Goal: Task Accomplishment & Management: Manage account settings

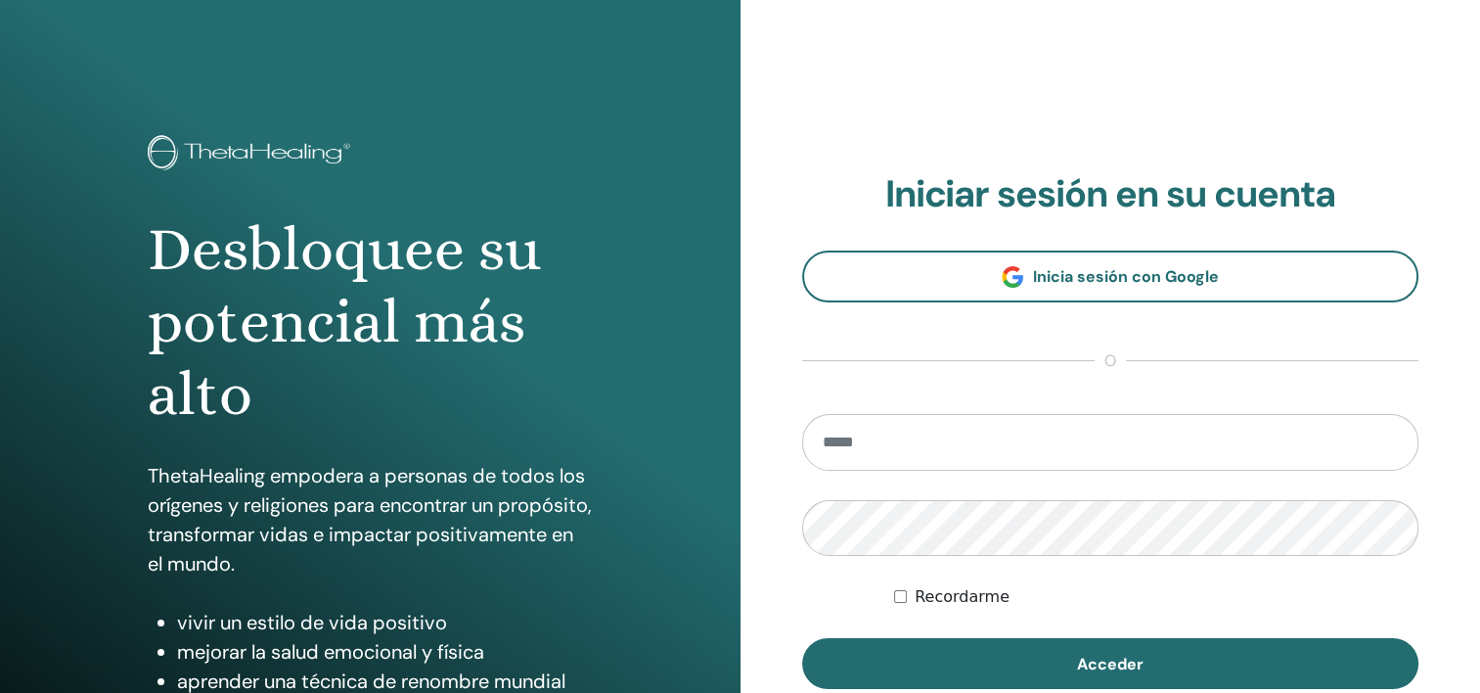
click at [1078, 442] on input "email" at bounding box center [1110, 442] width 617 height 57
type input "**********"
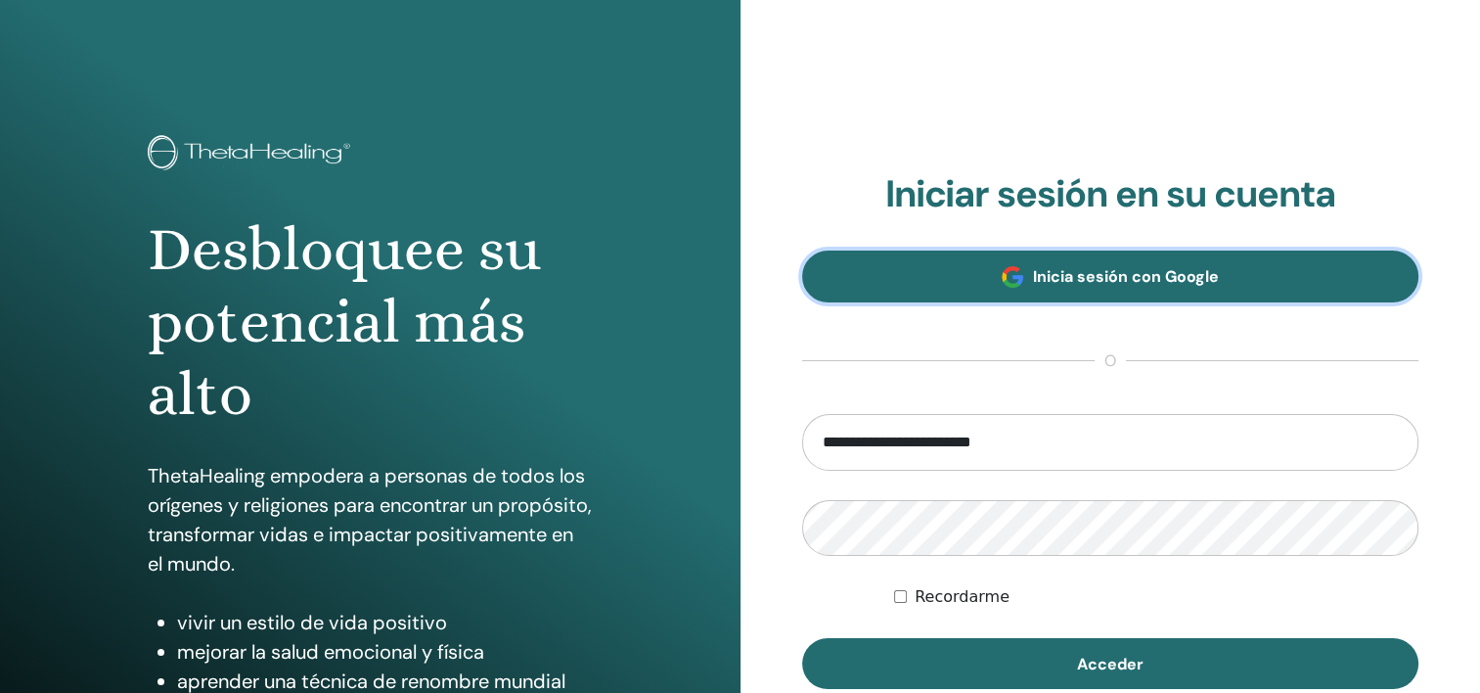
click at [1200, 272] on span "Inicia sesión con Google" at bounding box center [1126, 276] width 186 height 21
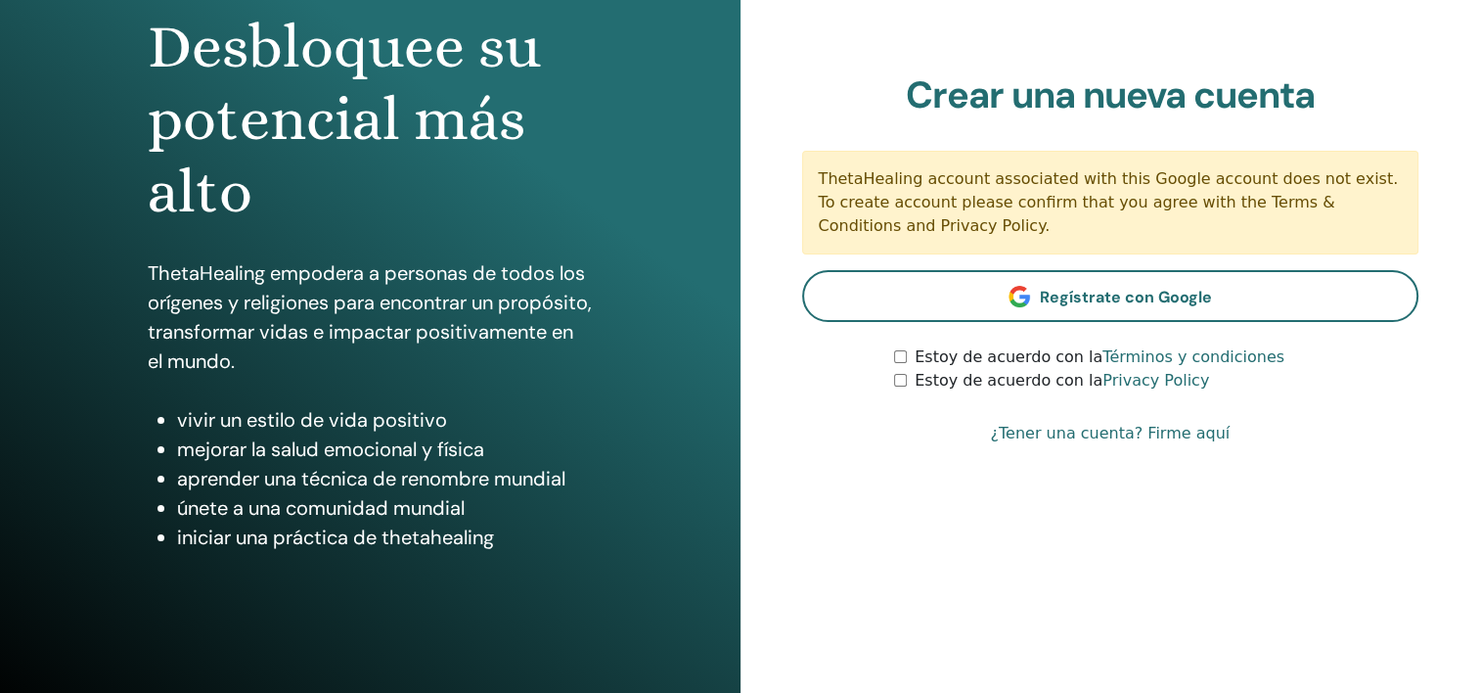
scroll to position [247, 0]
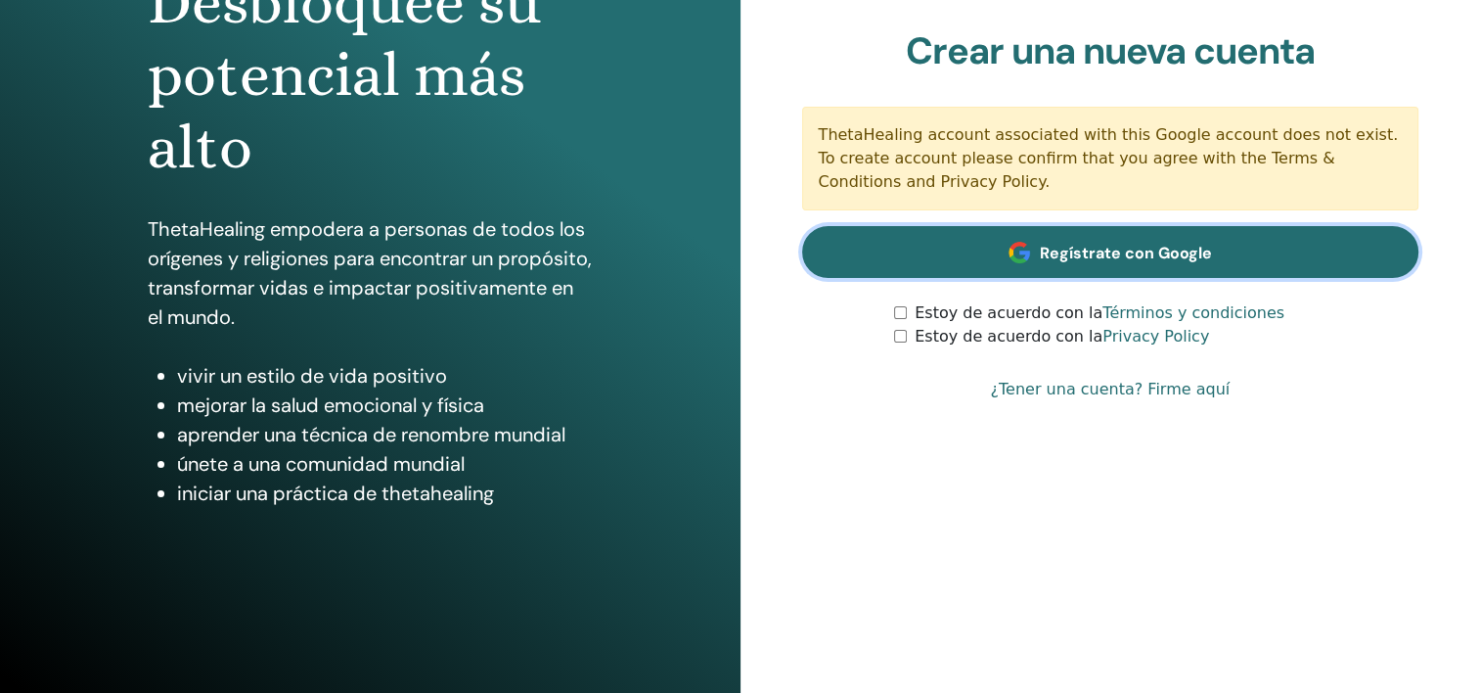
click at [1263, 247] on link "Regístrate con Google" at bounding box center [1110, 252] width 617 height 52
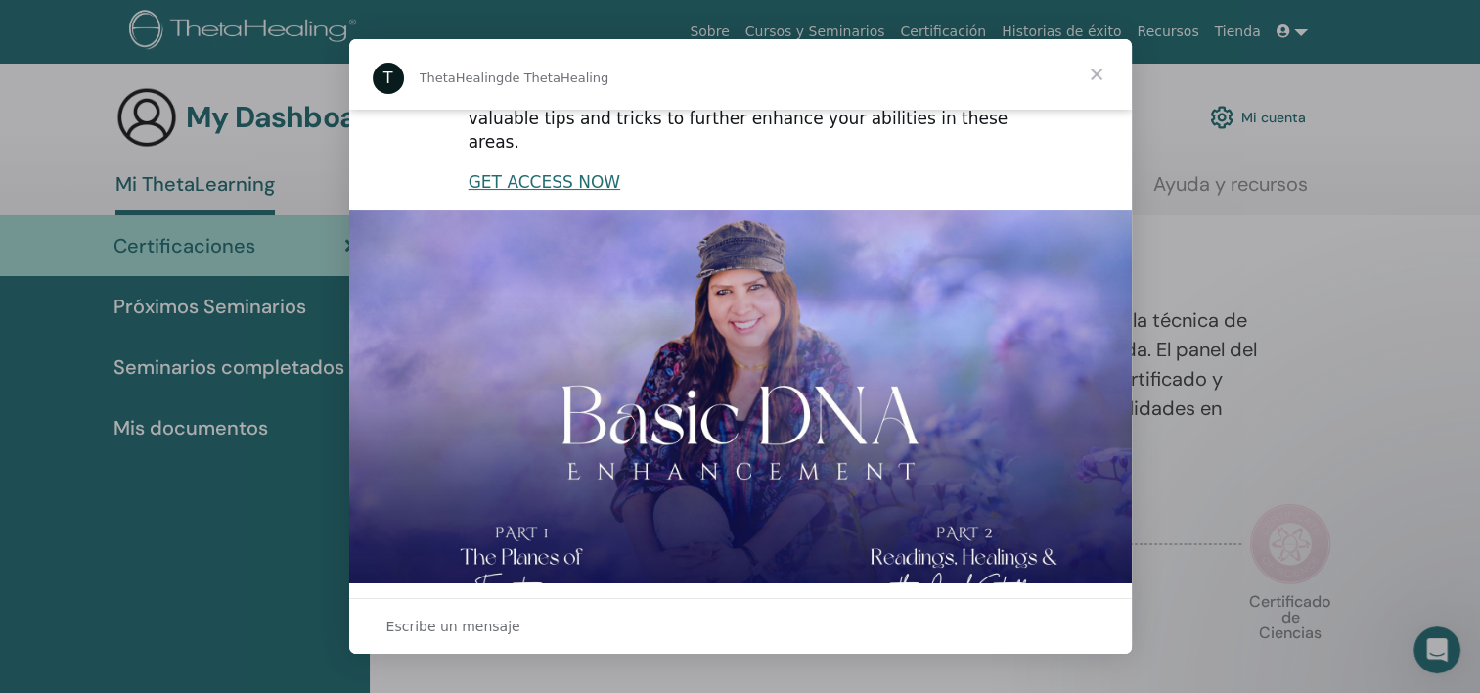
scroll to position [467, 0]
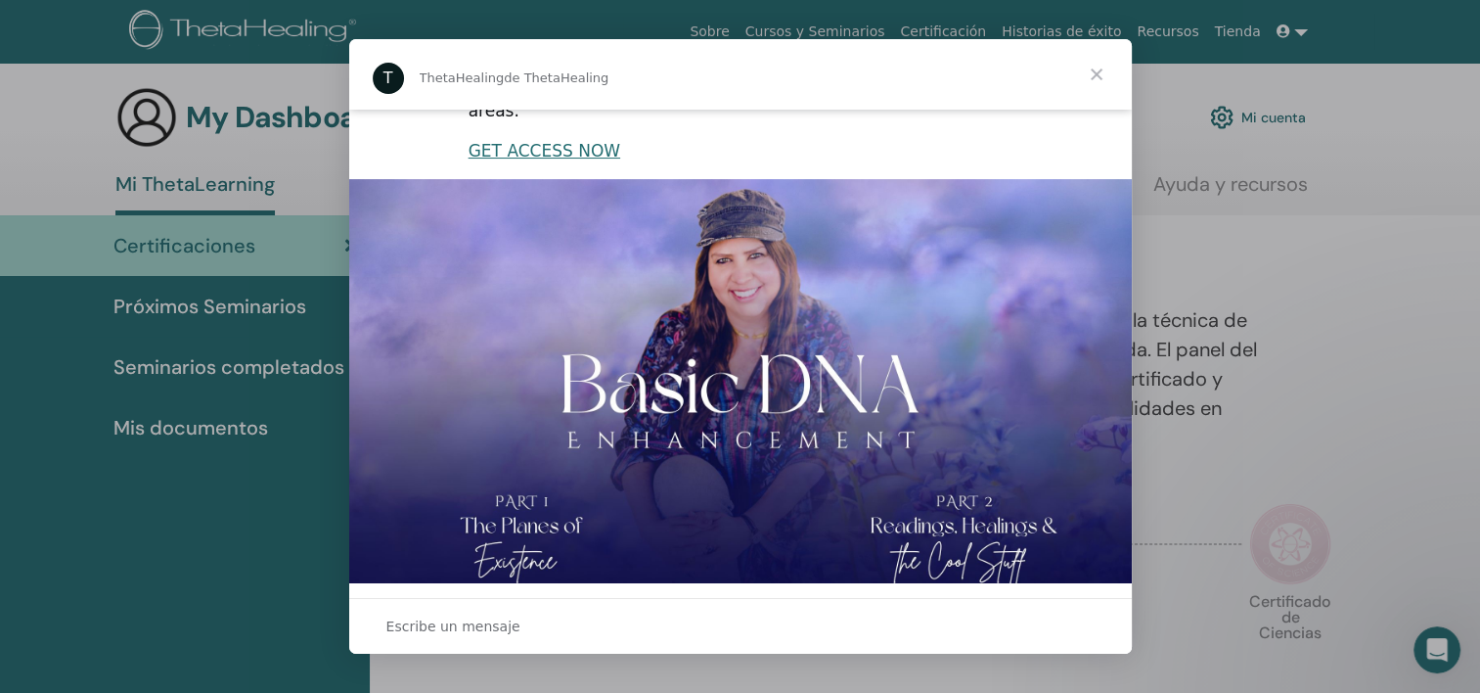
click at [1098, 69] on span "Cerrar" at bounding box center [1096, 74] width 70 height 70
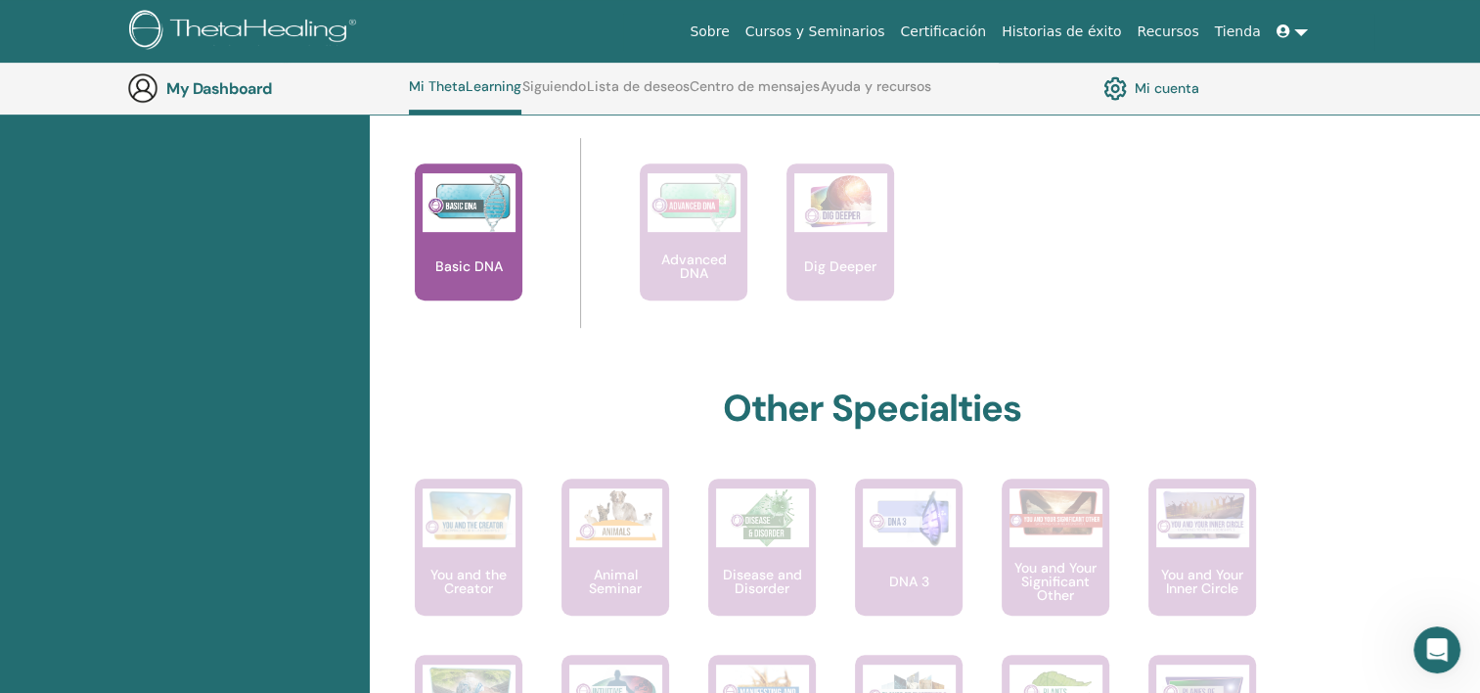
scroll to position [833, 0]
click at [486, 244] on div "Basic DNA" at bounding box center [469, 231] width 108 height 137
